Goal: Transaction & Acquisition: Purchase product/service

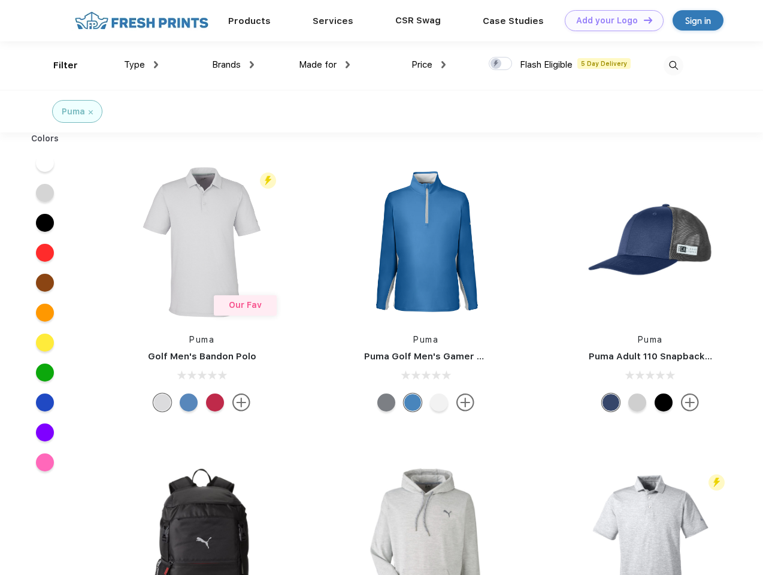
scroll to position [1, 0]
click at [610, 20] on link "Add your Logo Design Tool" at bounding box center [614, 20] width 99 height 21
click at [0, 0] on div "Design Tool" at bounding box center [0, 0] width 0 height 0
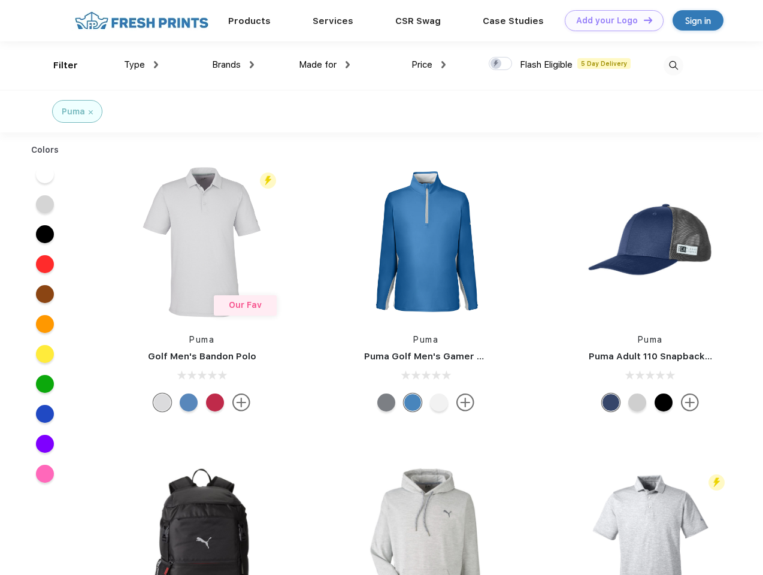
click at [643, 20] on link "Add your Logo Design Tool" at bounding box center [614, 20] width 99 height 21
click at [57, 65] on div "Filter" at bounding box center [65, 66] width 25 height 14
click at [141, 65] on span "Type" at bounding box center [134, 64] width 21 height 11
click at [233, 65] on span "Brands" at bounding box center [226, 64] width 29 height 11
click at [325, 65] on span "Made for" at bounding box center [318, 64] width 38 height 11
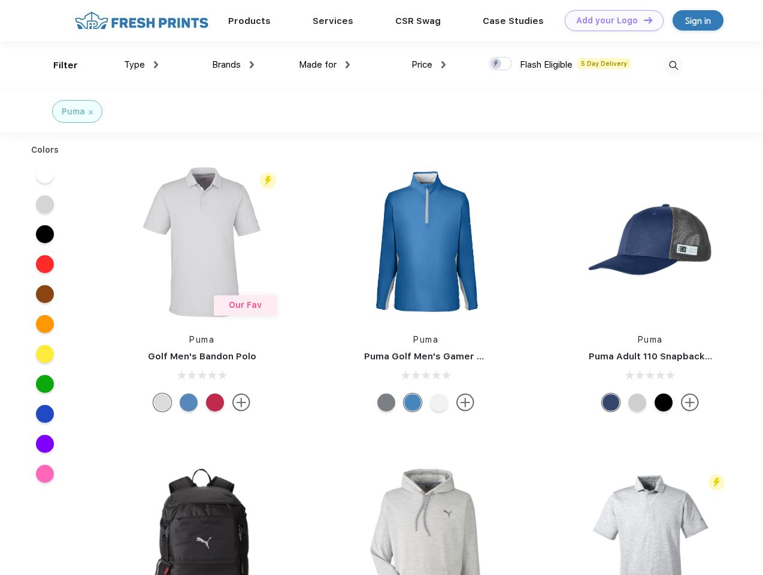
click at [429, 65] on span "Price" at bounding box center [421, 64] width 21 height 11
click at [501, 64] on div at bounding box center [500, 63] width 23 height 13
click at [496, 64] on input "checkbox" at bounding box center [493, 60] width 8 height 8
click at [673, 65] on img at bounding box center [674, 66] width 20 height 20
